Goal: Find contact information: Find contact information

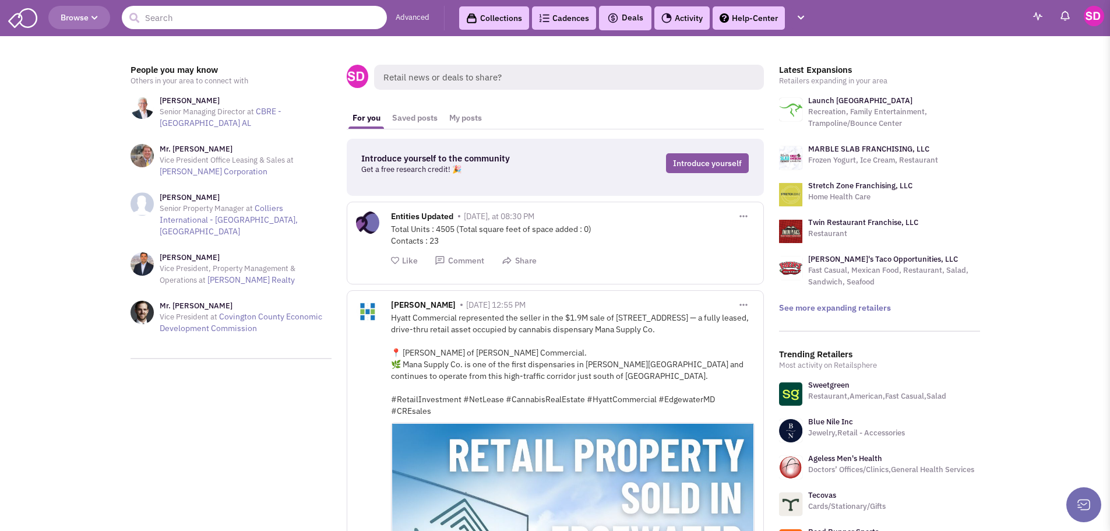
click at [218, 9] on input "text" at bounding box center [254, 17] width 265 height 23
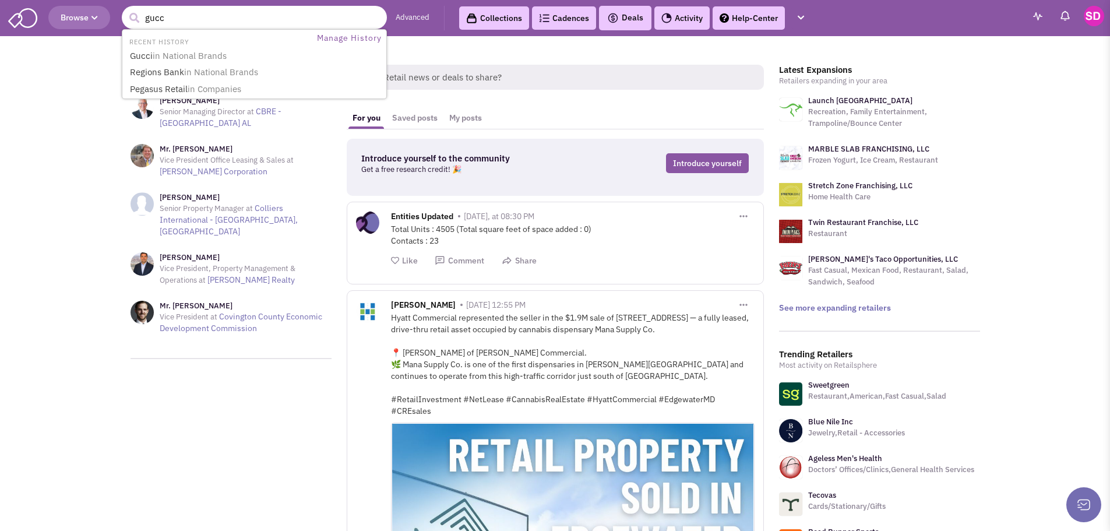
type input "gucci"
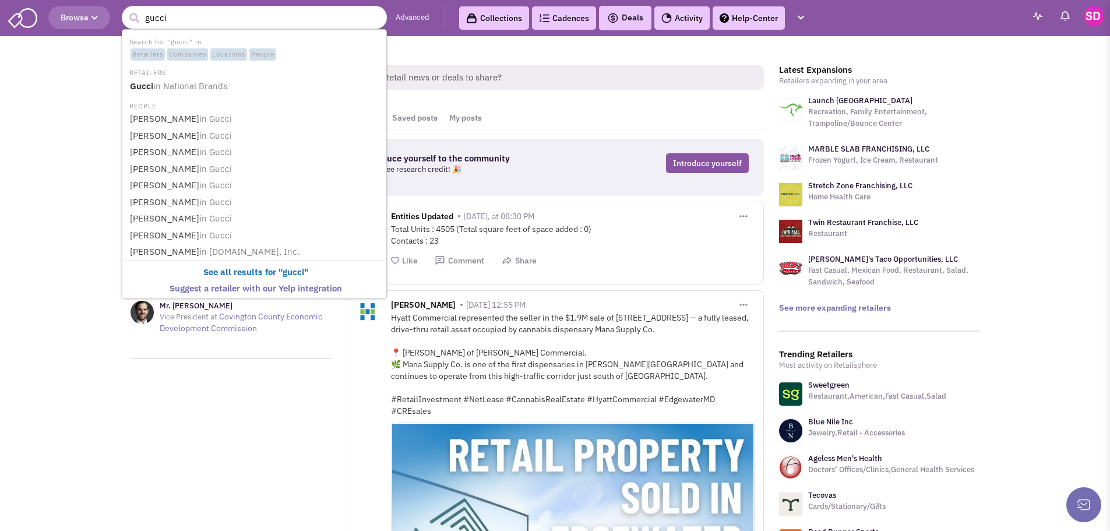
click at [198, 75] on li "RETAILERS" at bounding box center [255, 72] width 262 height 12
click at [196, 83] on span "in National Brands" at bounding box center [190, 85] width 74 height 11
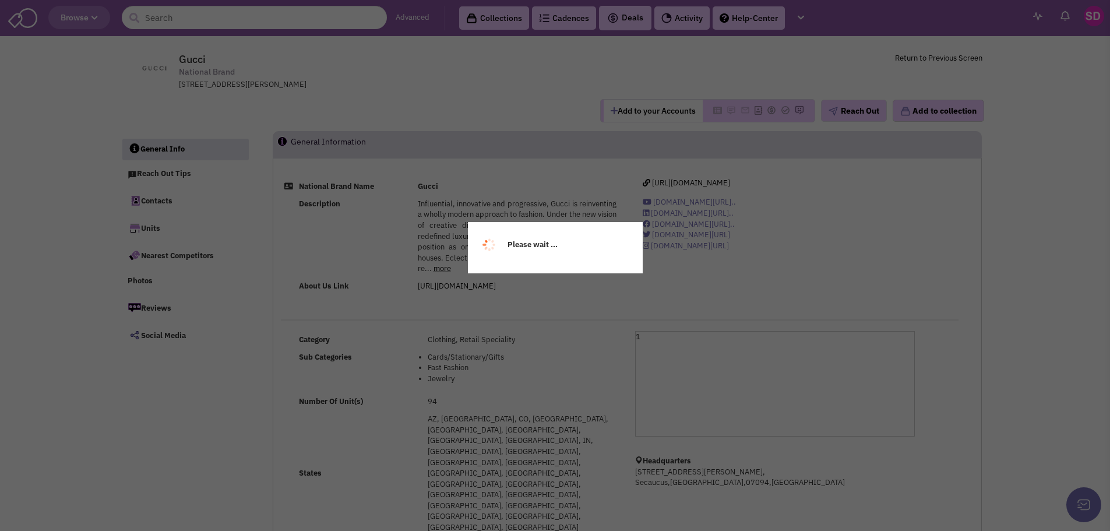
select select
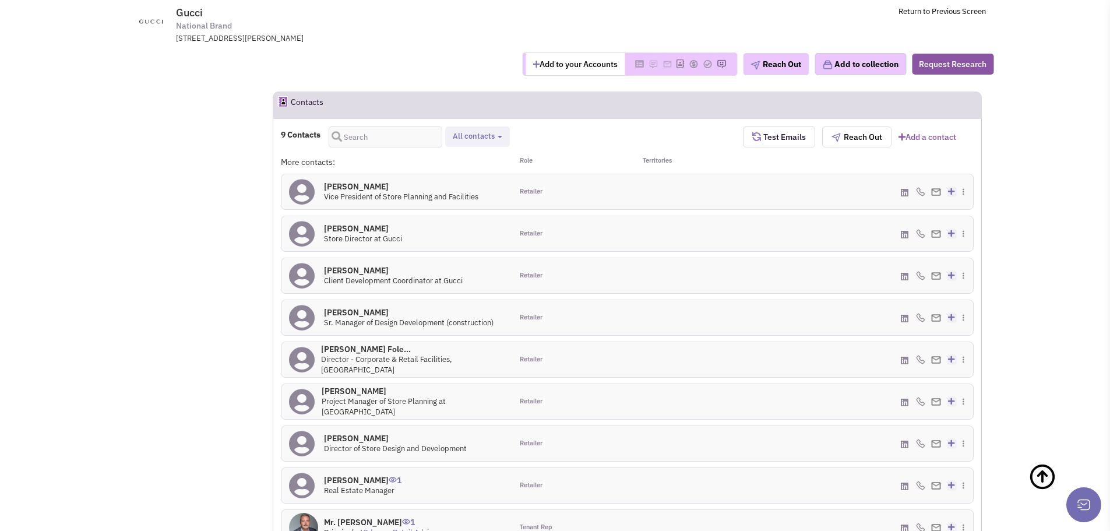
scroll to position [757, 0]
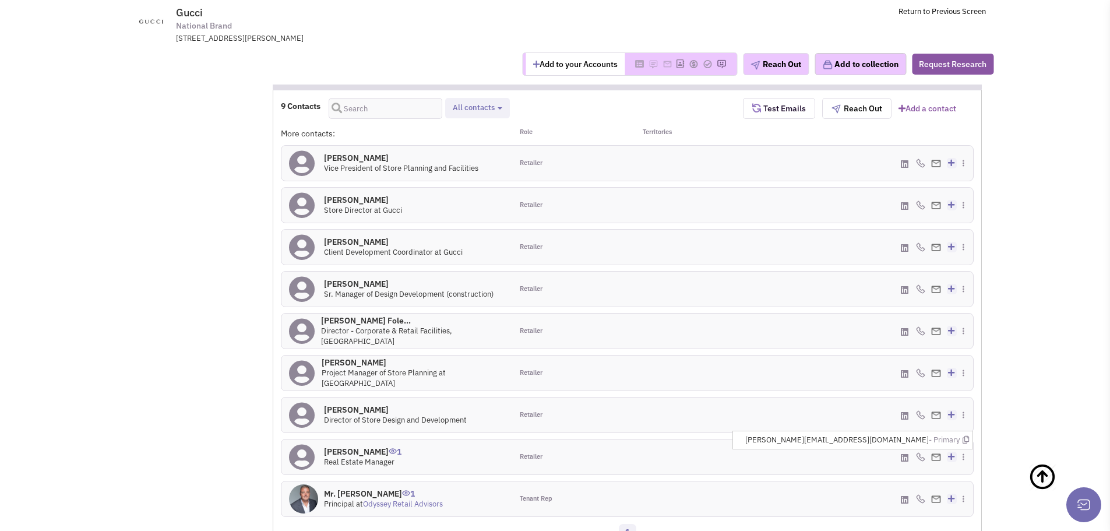
drag, startPoint x: 926, startPoint y: 344, endPoint x: 847, endPoint y: 342, distance: 79.3
click at [847, 431] on li "[PERSON_NAME][EMAIL_ADDRESS][DOMAIN_NAME] - Primary" at bounding box center [857, 440] width 231 height 18
copy span "[PERSON_NAME][EMAIL_ADDRESS][DOMAIN_NAME]"
drag, startPoint x: 926, startPoint y: 384, endPoint x: 842, endPoint y: 391, distance: 84.2
click at [842, 473] on ul "[EMAIL_ADDRESS][DOMAIN_NAME] - Primary" at bounding box center [882, 482] width 182 height 19
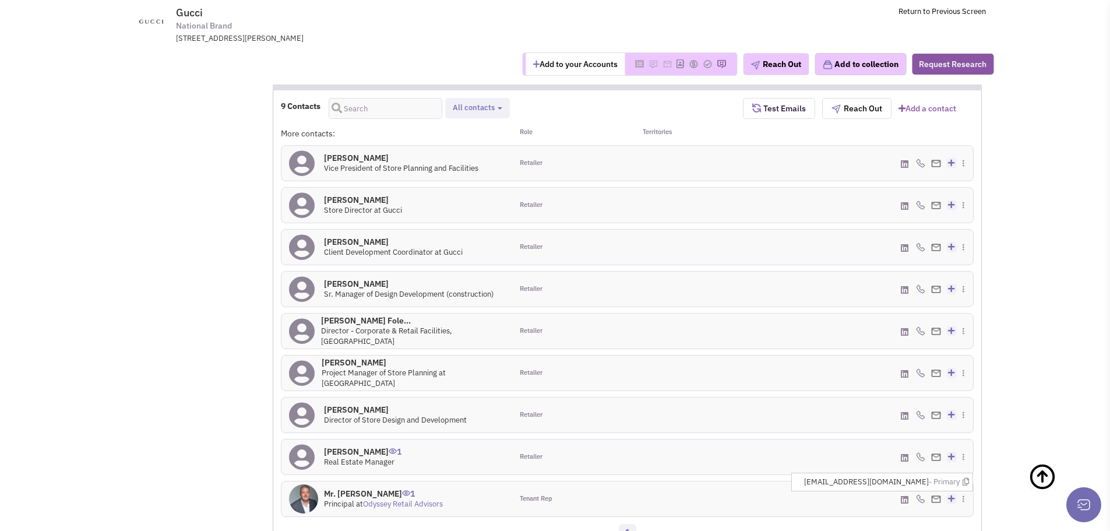
copy span "[EMAIL_ADDRESS][DOMAIN_NAME]"
